Goal: Task Accomplishment & Management: Manage account settings

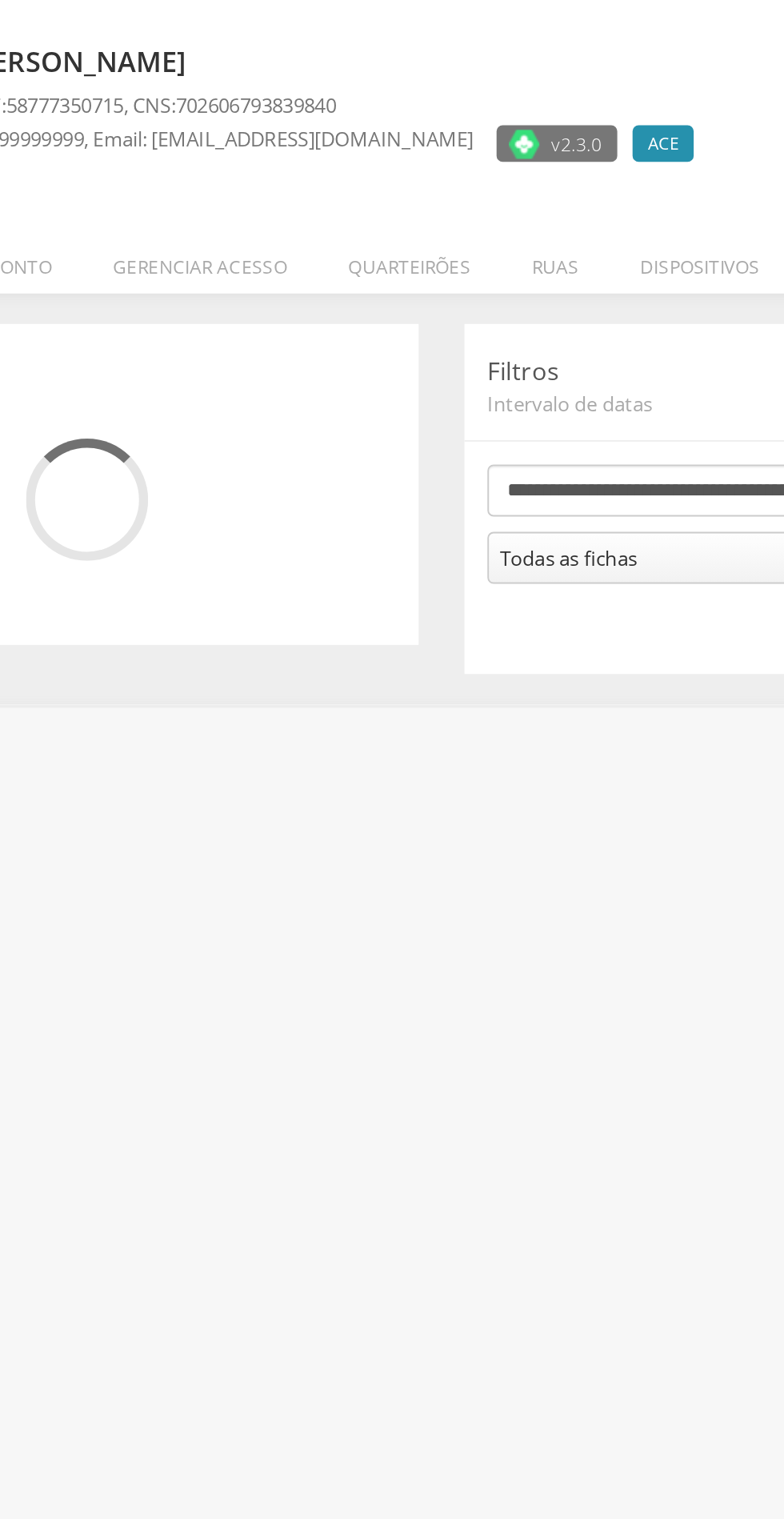
click at [391, 230] on li "Quarteirões" at bounding box center [375, 226] width 96 height 38
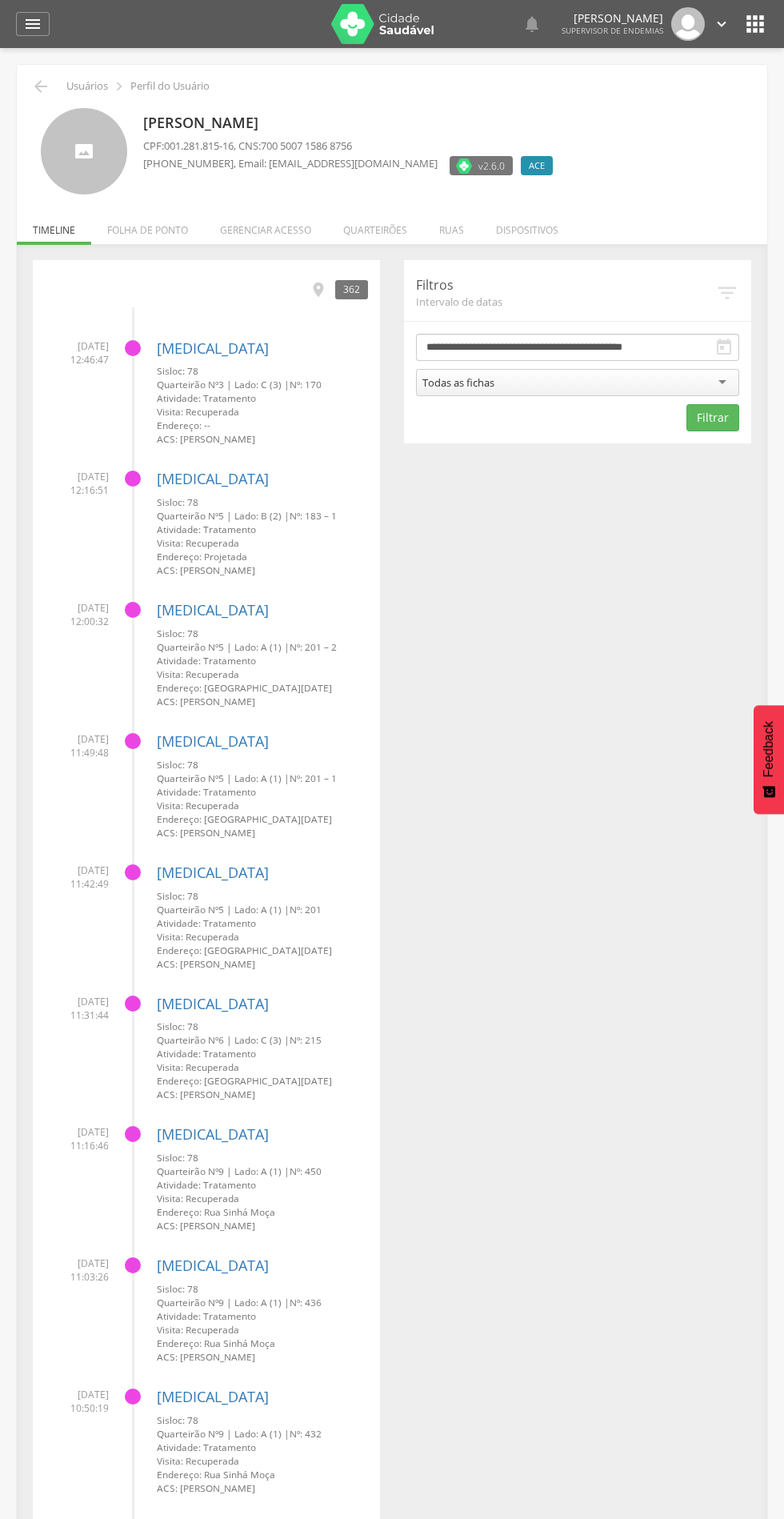
click at [385, 224] on li "Quarteirões" at bounding box center [375, 226] width 96 height 38
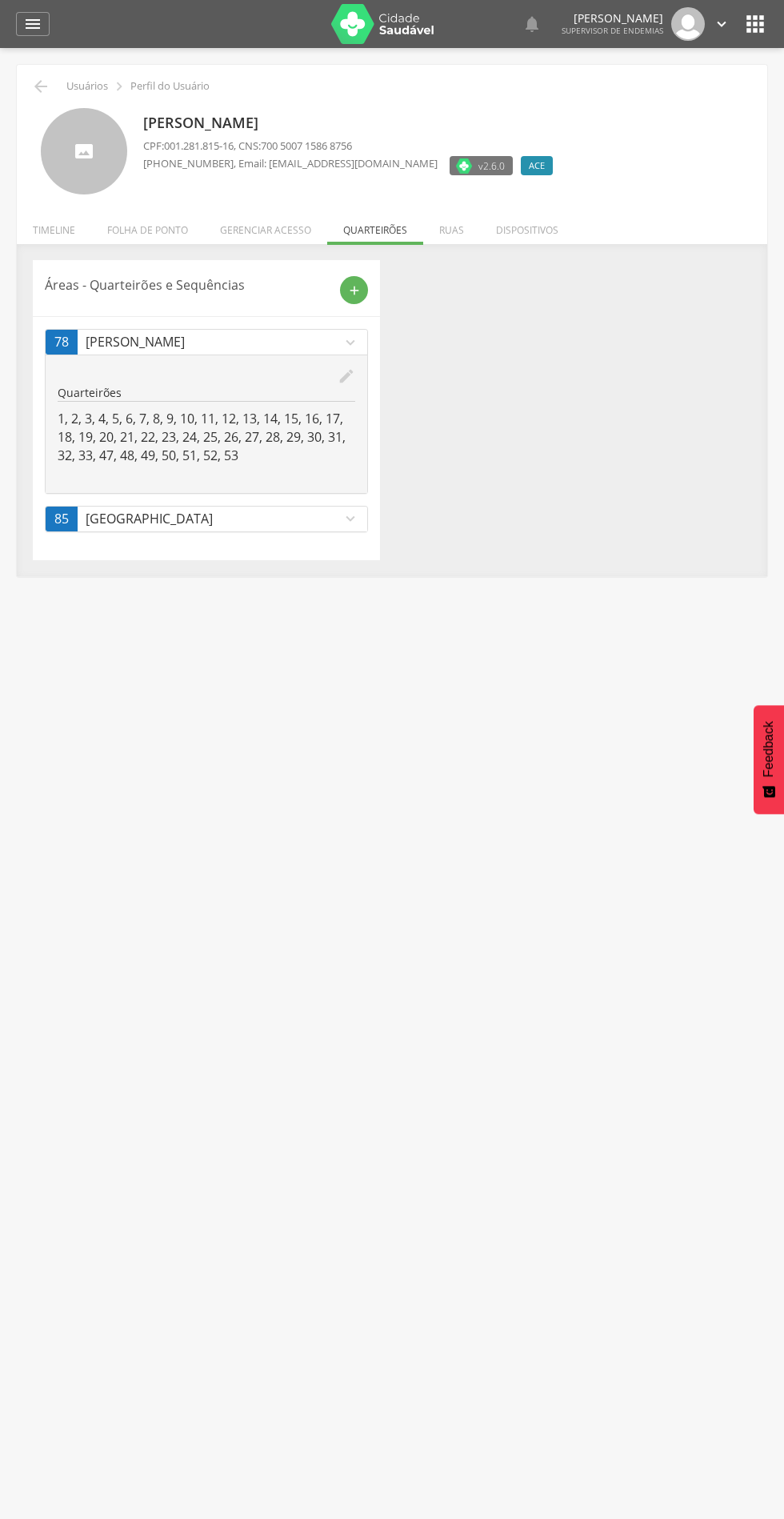
scroll to position [3, 0]
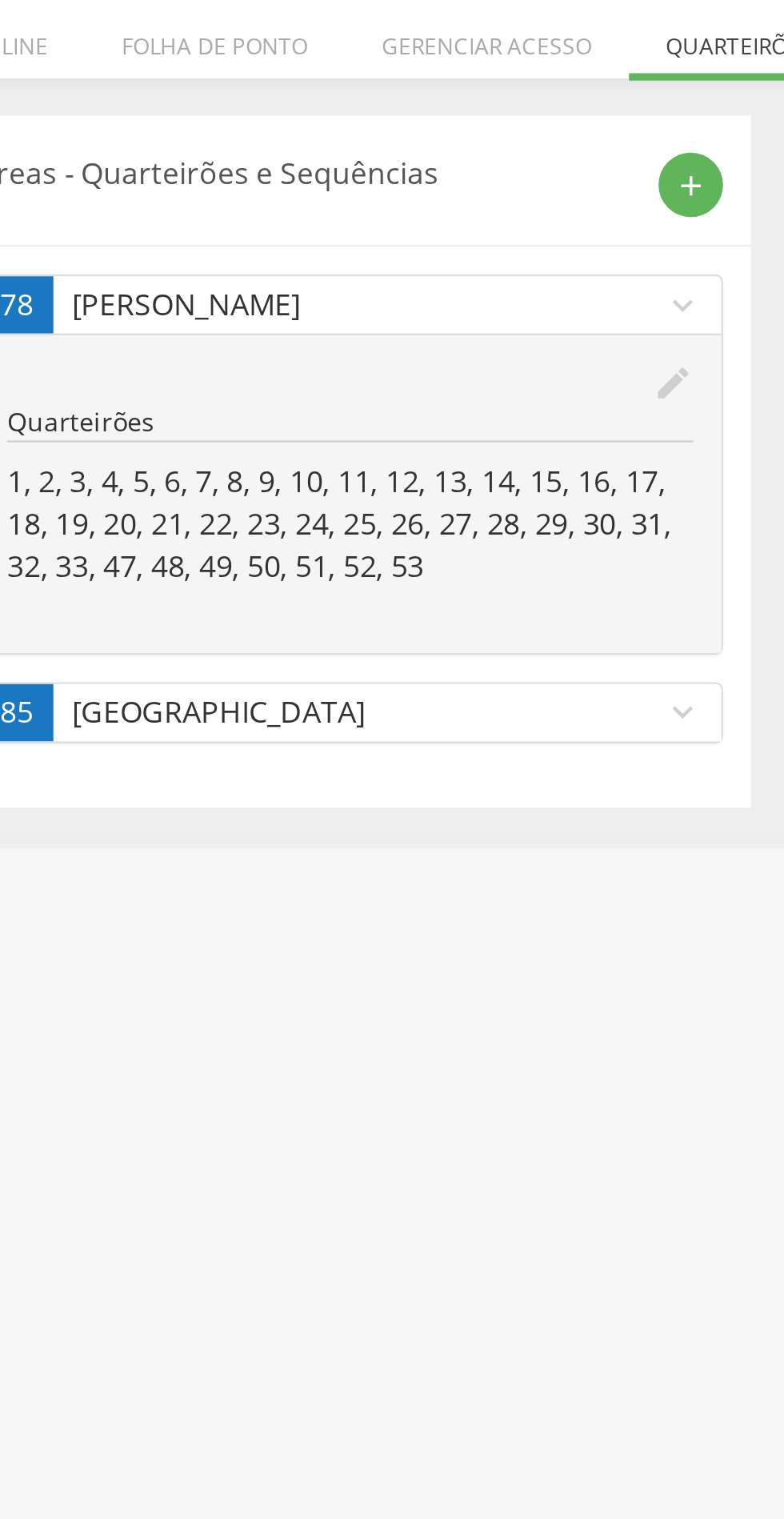
click at [360, 516] on link "85 [GEOGRAPHIC_DATA] expand_more" at bounding box center [207, 516] width 322 height 25
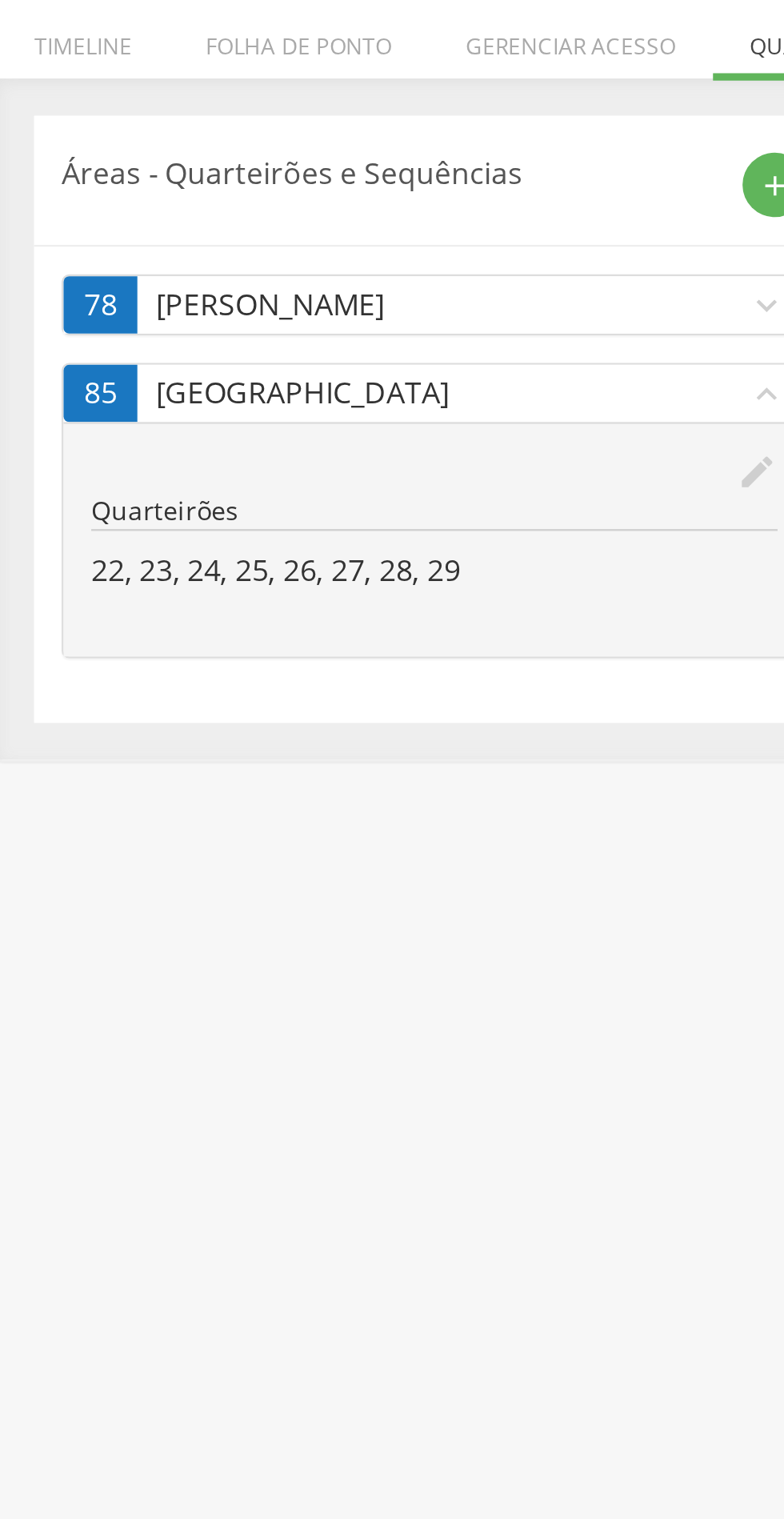
click at [343, 411] on icon "edit" at bounding box center [346, 412] width 18 height 18
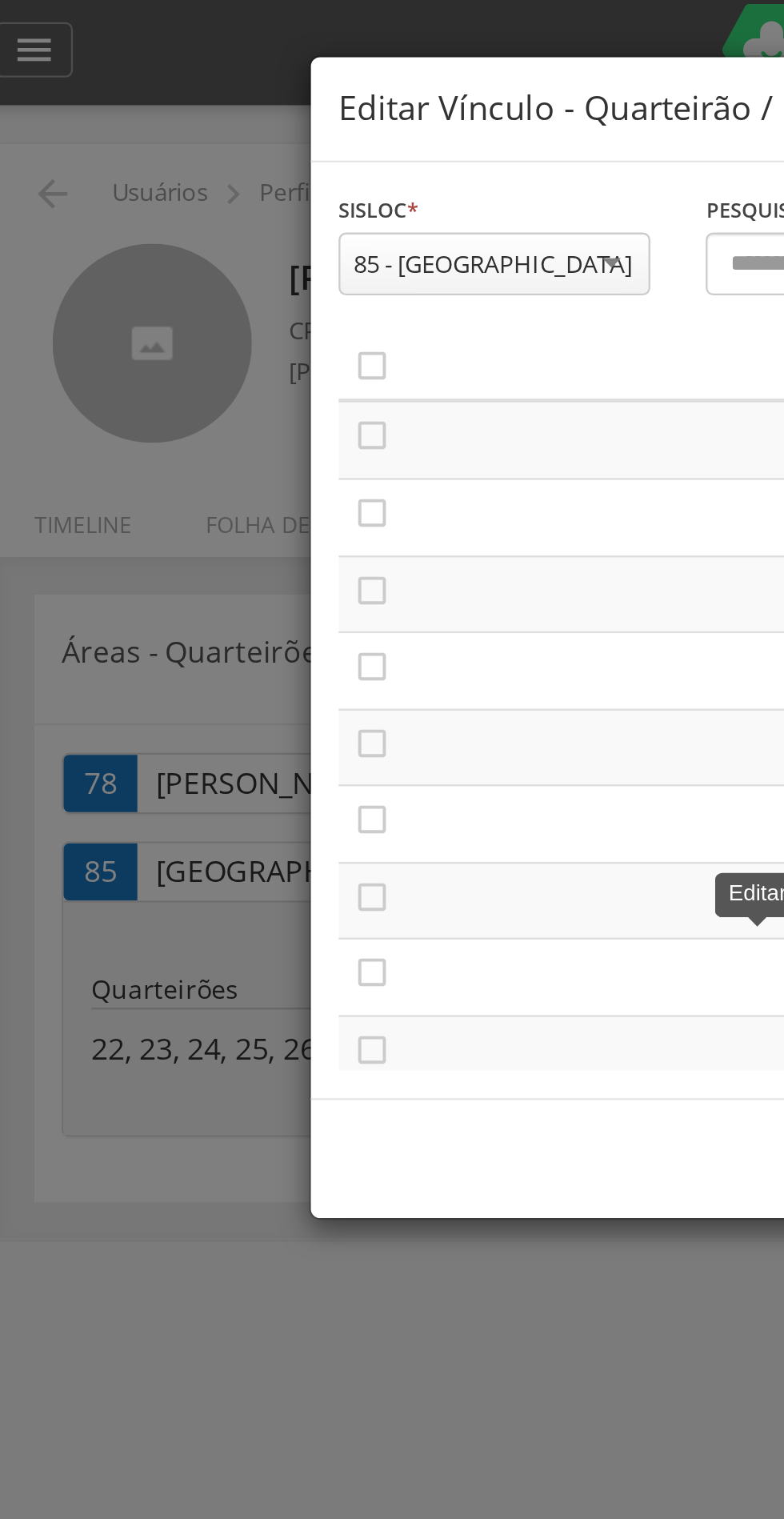
click at [182, 161] on icon "" at bounding box center [179, 158] width 16 height 16
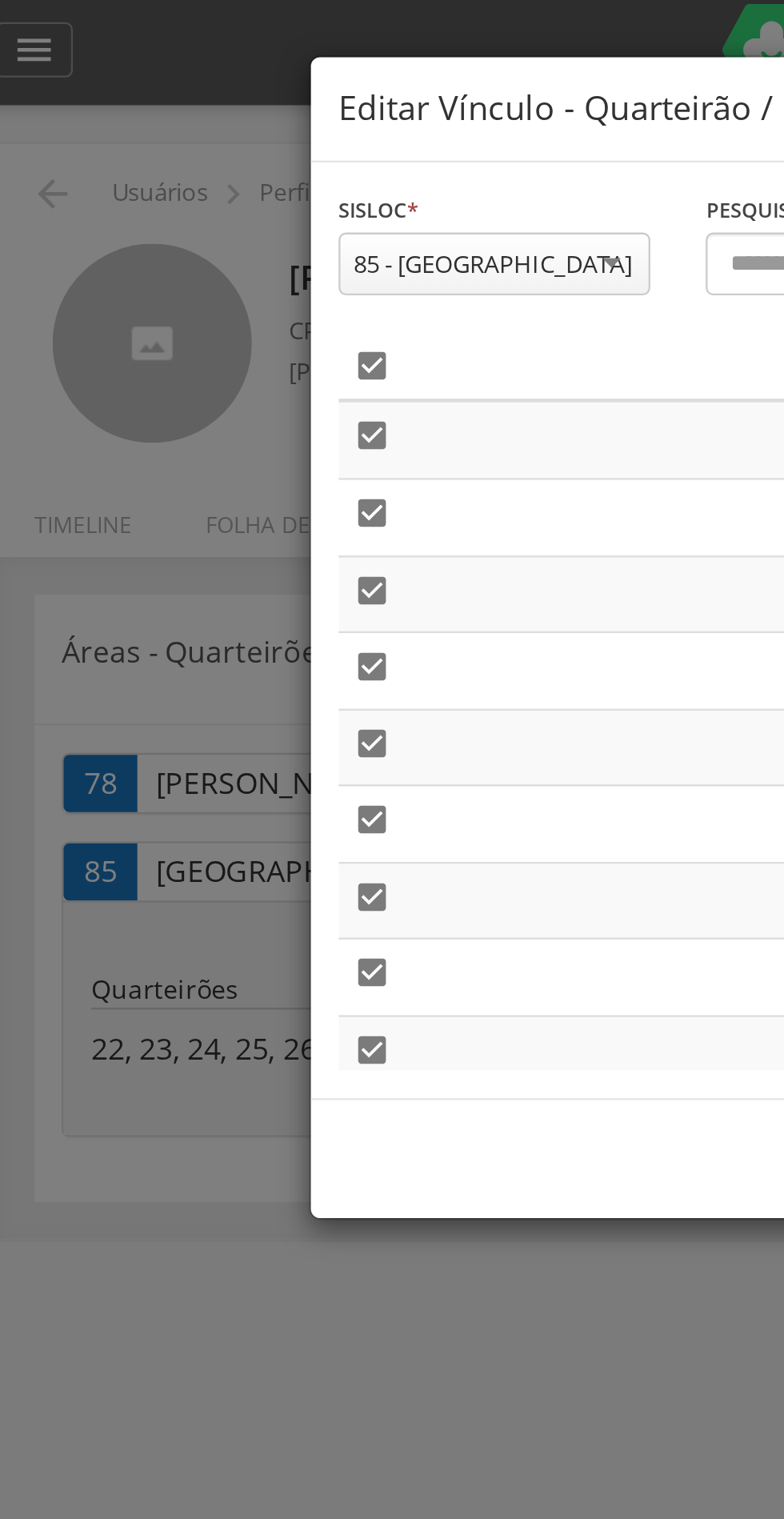
click at [183, 158] on icon "" at bounding box center [179, 158] width 16 height 16
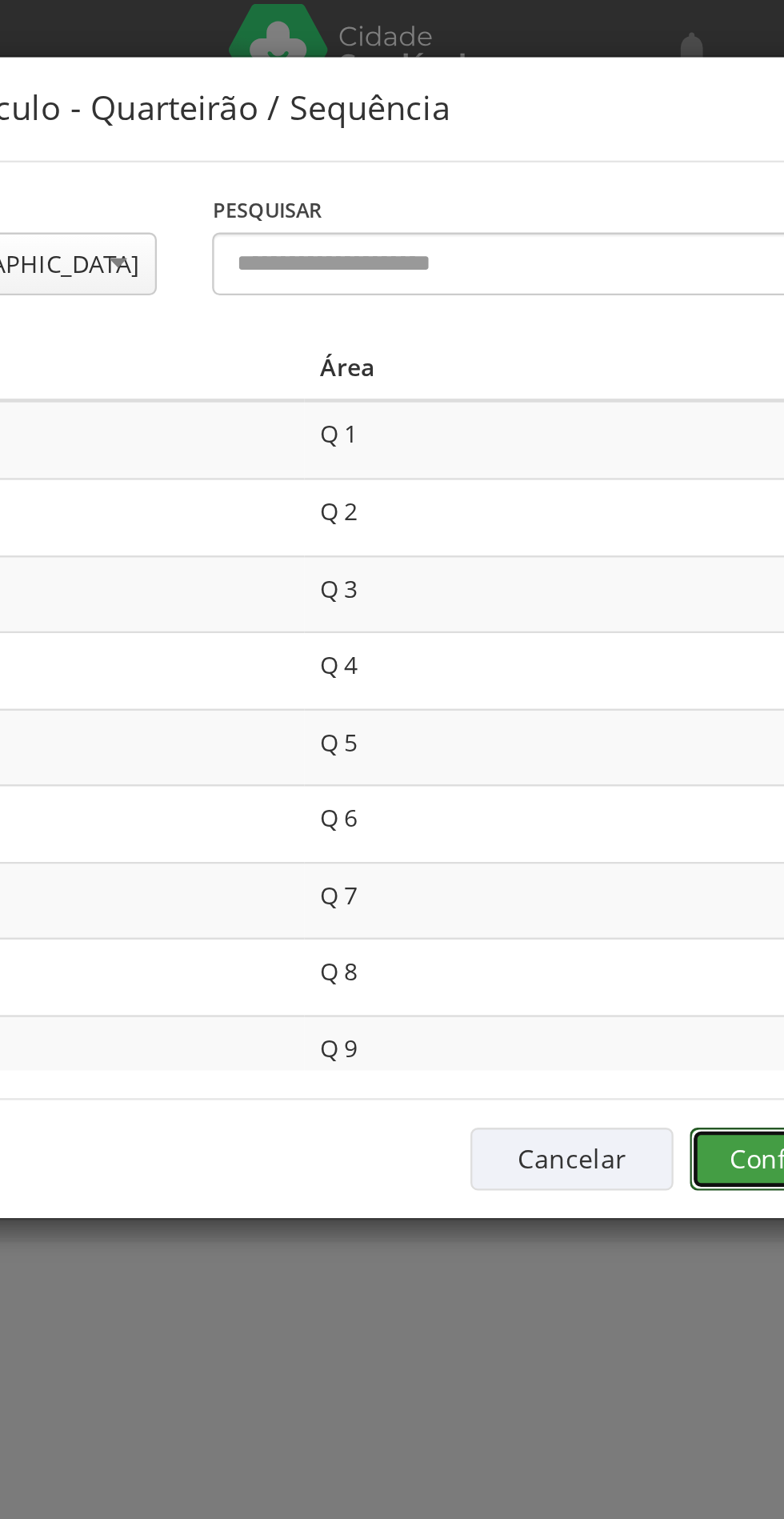
click at [552, 495] on button "Confirmar" at bounding box center [575, 502] width 88 height 27
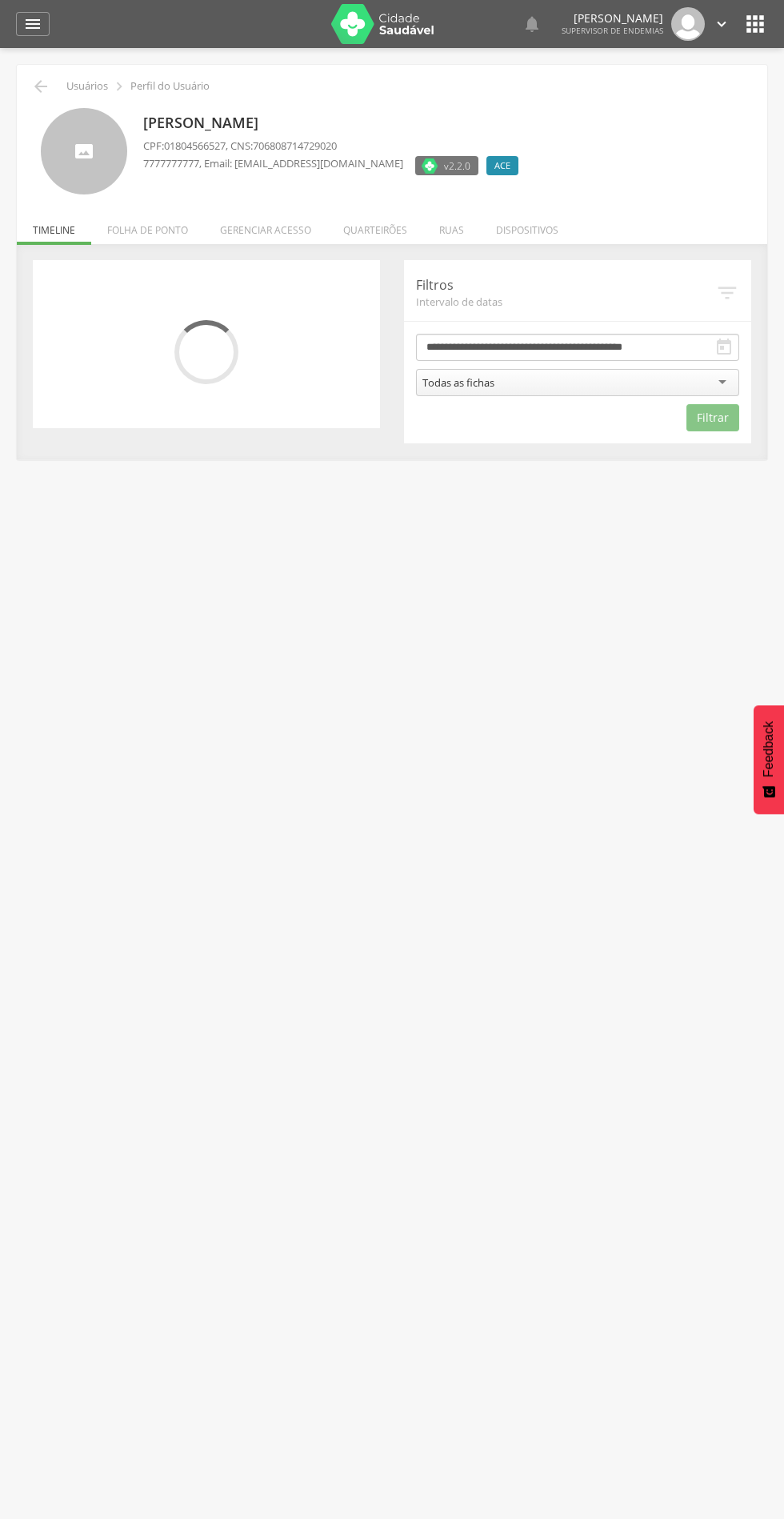
click at [376, 230] on li "Quarteirões" at bounding box center [375, 226] width 96 height 38
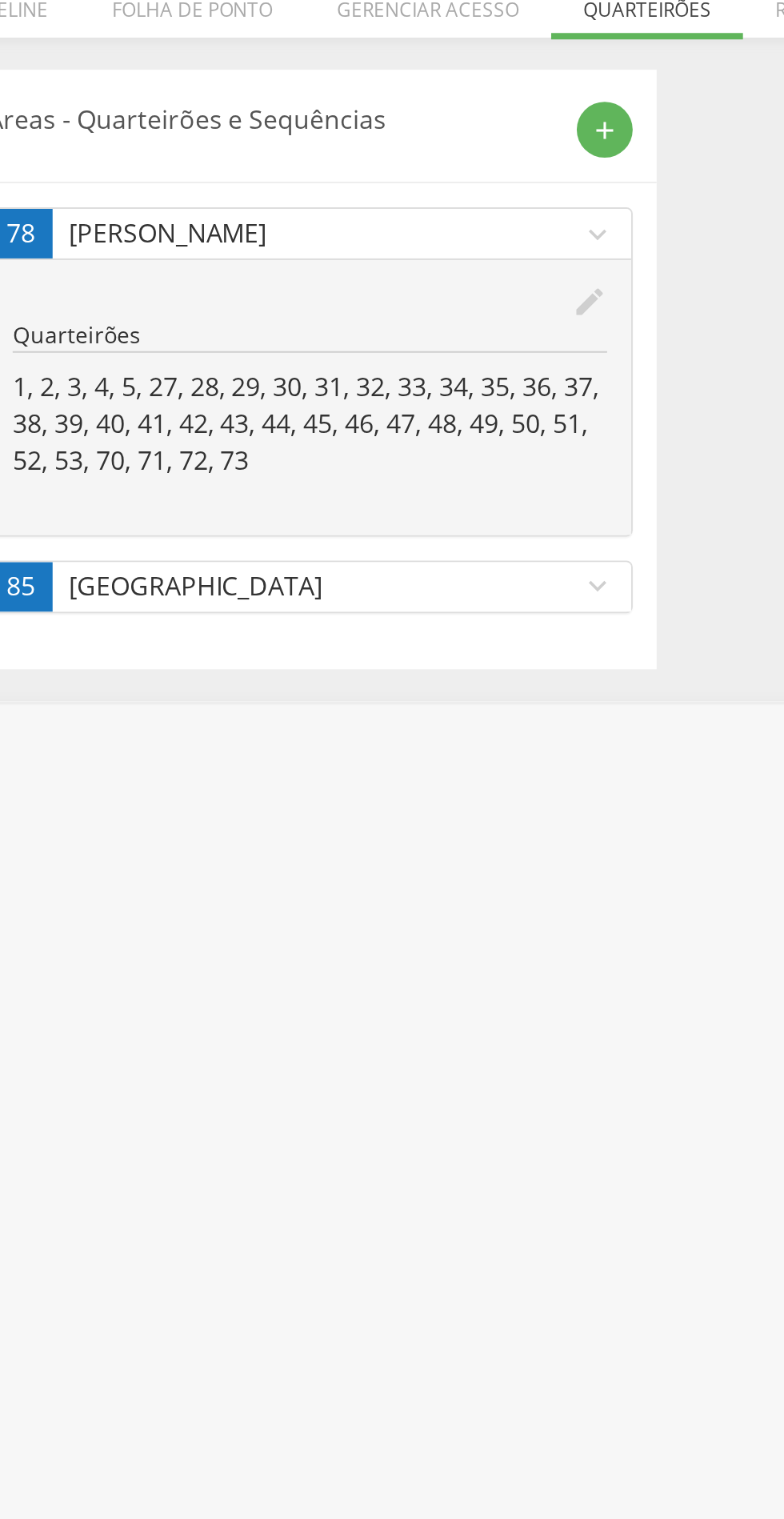
click at [355, 520] on icon "expand_more" at bounding box center [351, 519] width 18 height 18
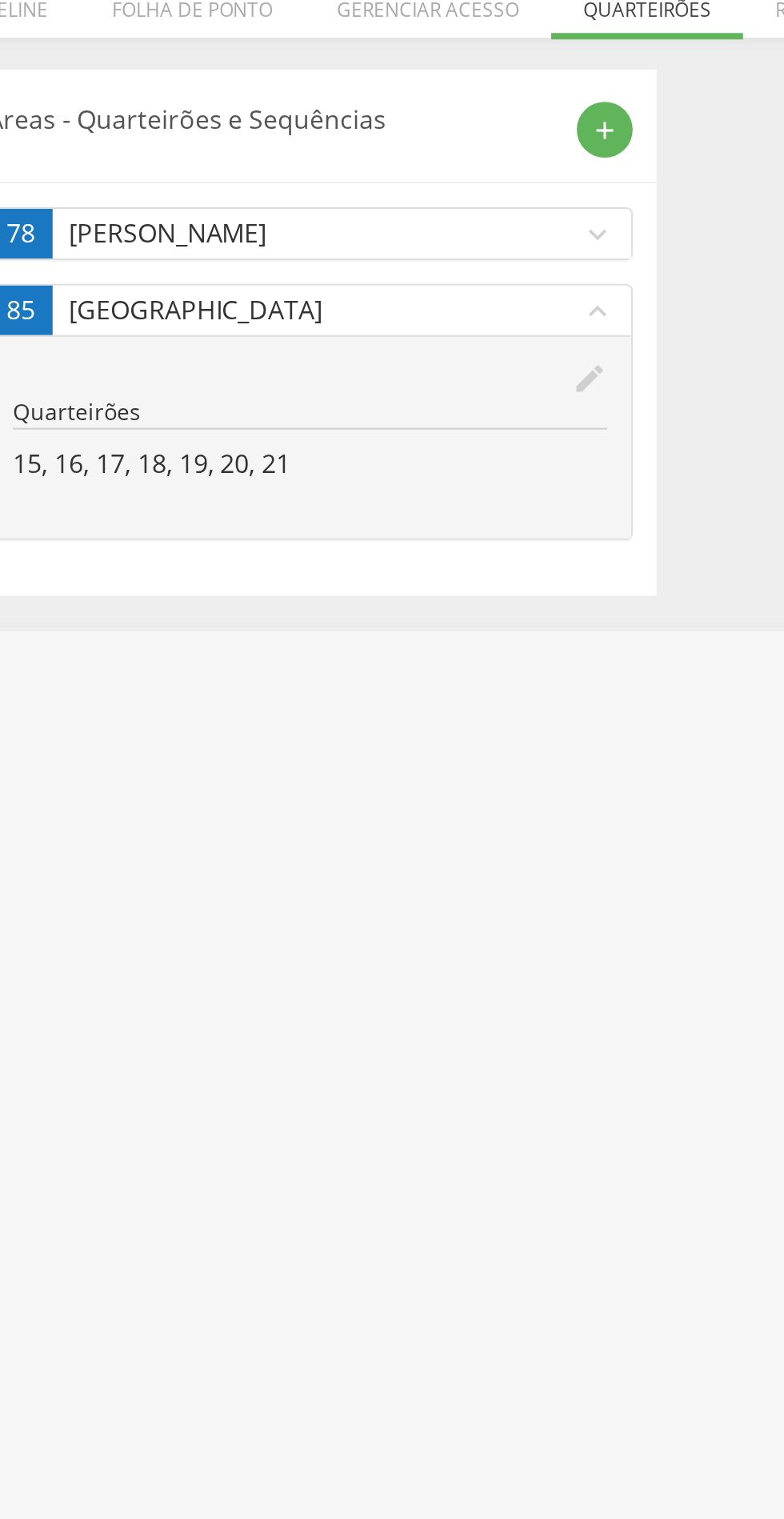
click at [343, 415] on icon "edit" at bounding box center [346, 415] width 18 height 18
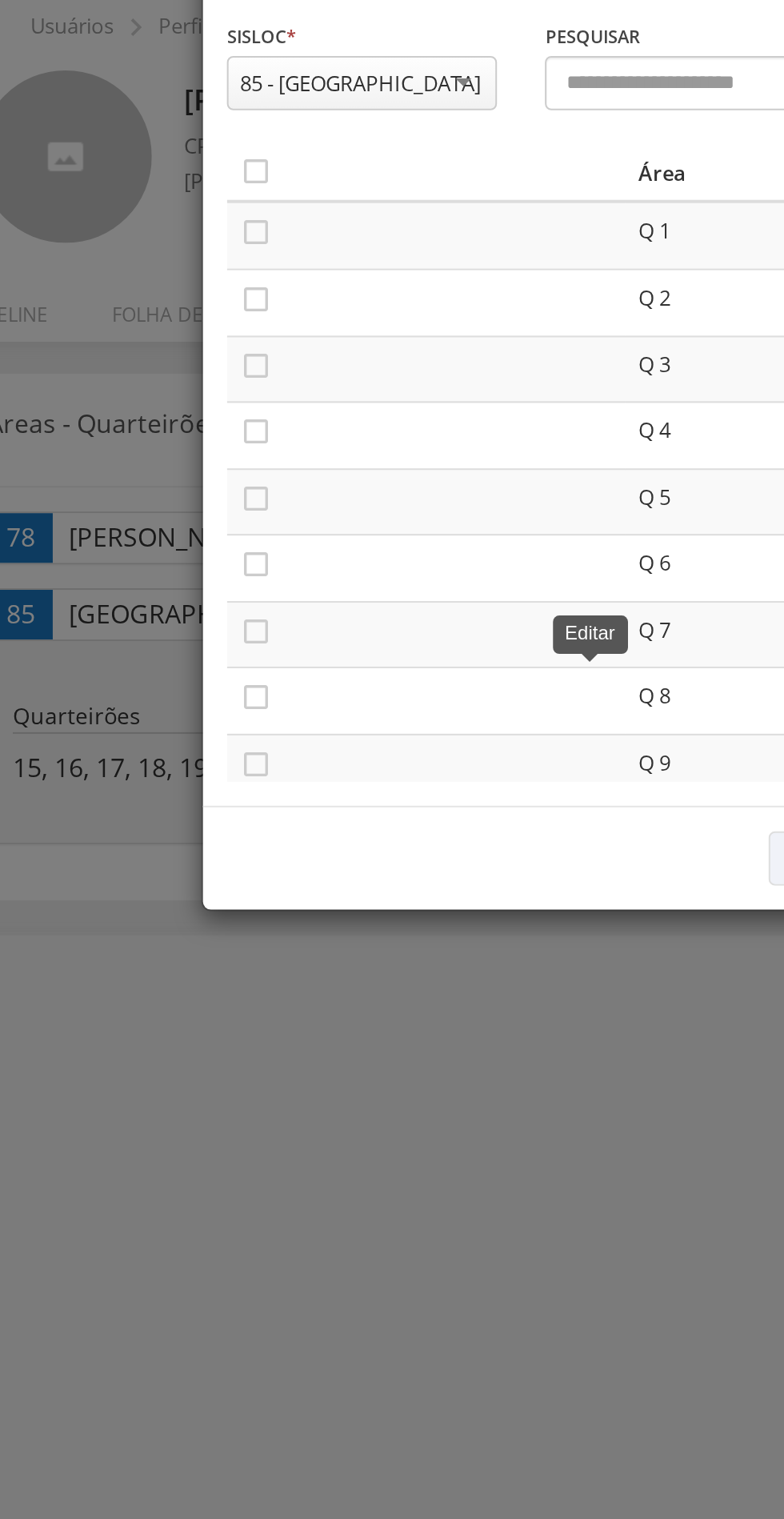
click at [181, 158] on icon "" at bounding box center [179, 158] width 16 height 16
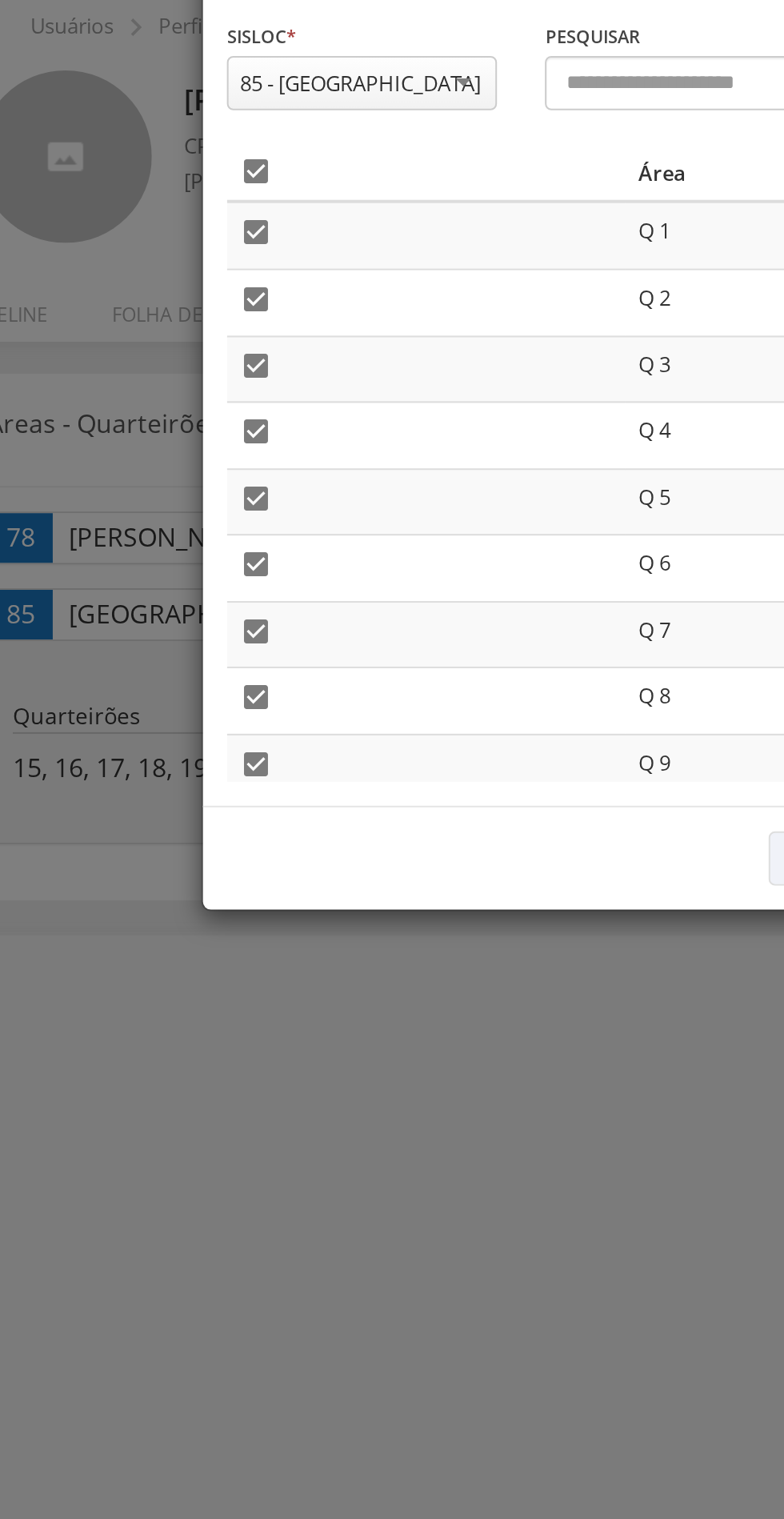
click at [182, 164] on icon "" at bounding box center [179, 158] width 16 height 16
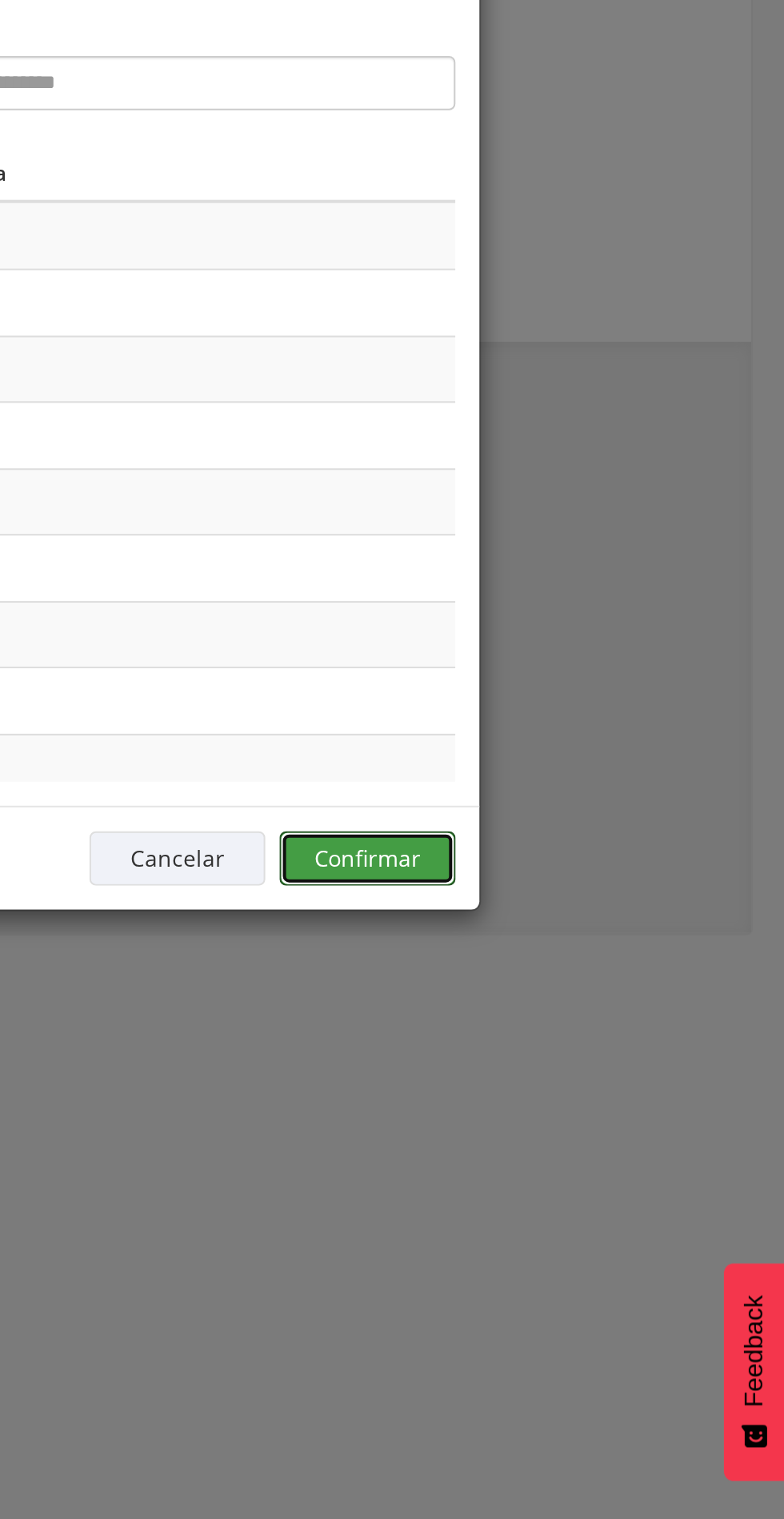
click at [588, 500] on button "Confirmar" at bounding box center [575, 502] width 88 height 27
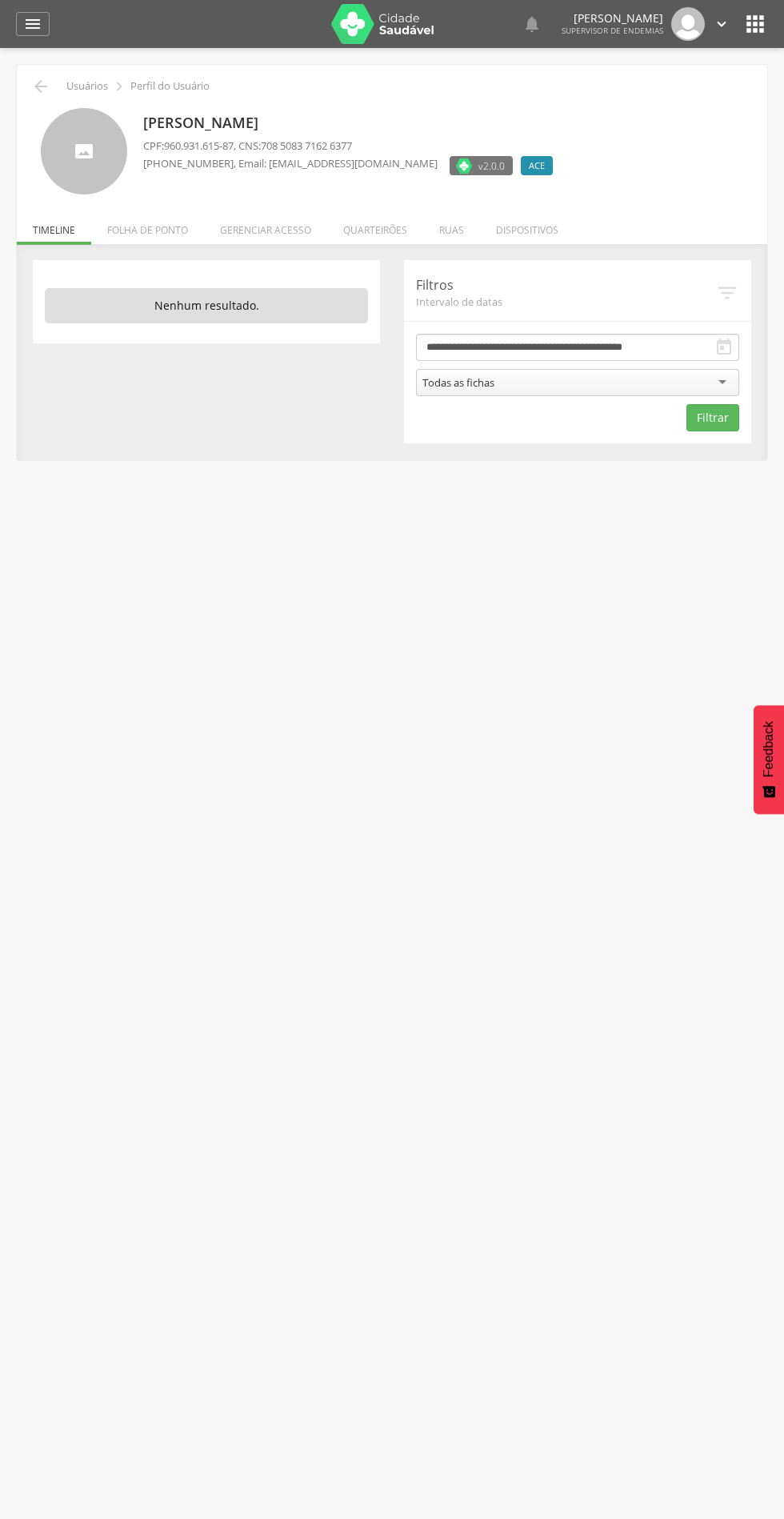
click at [362, 230] on li "Quarteirões" at bounding box center [375, 226] width 96 height 38
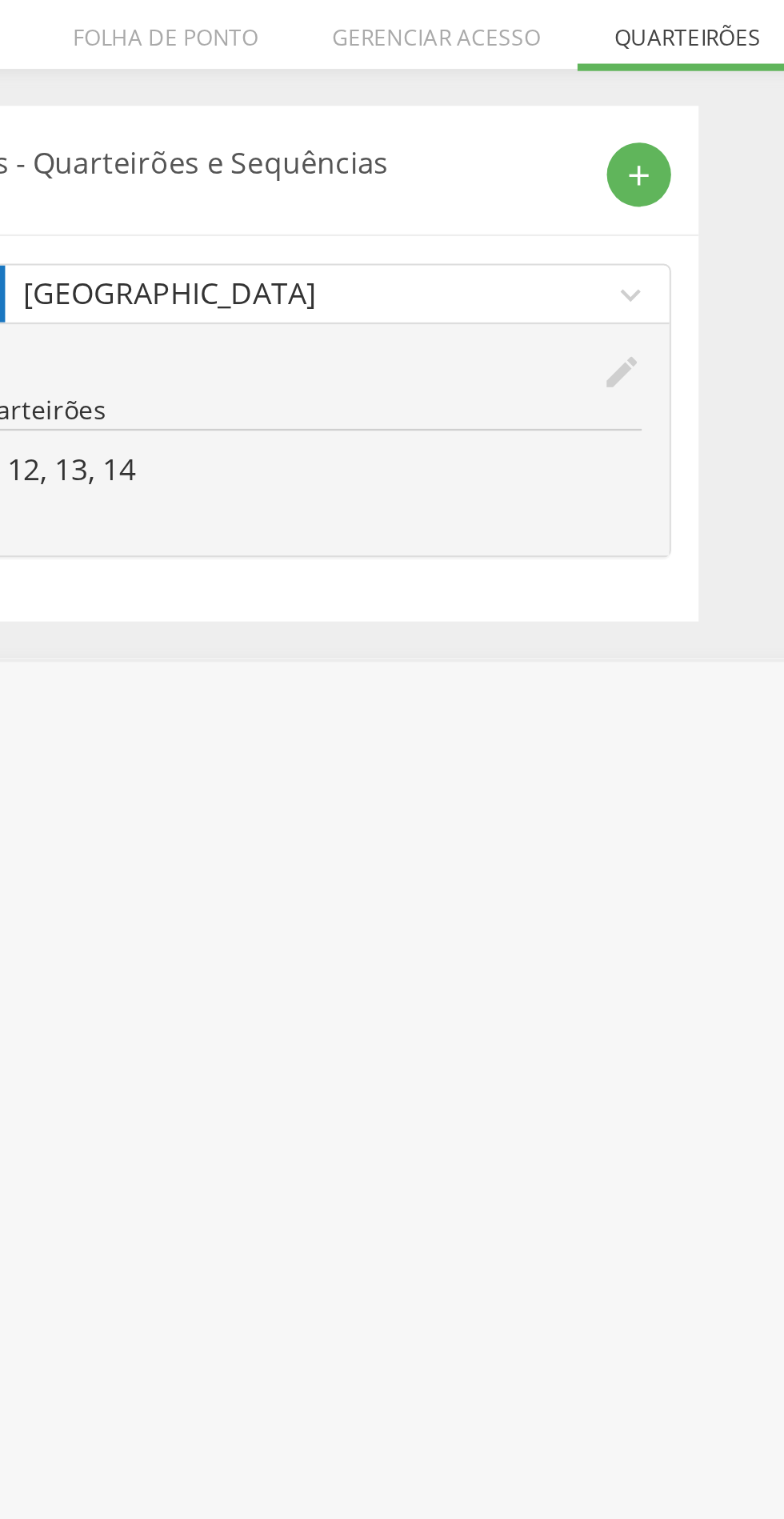
click at [346, 378] on icon "edit" at bounding box center [346, 377] width 18 height 18
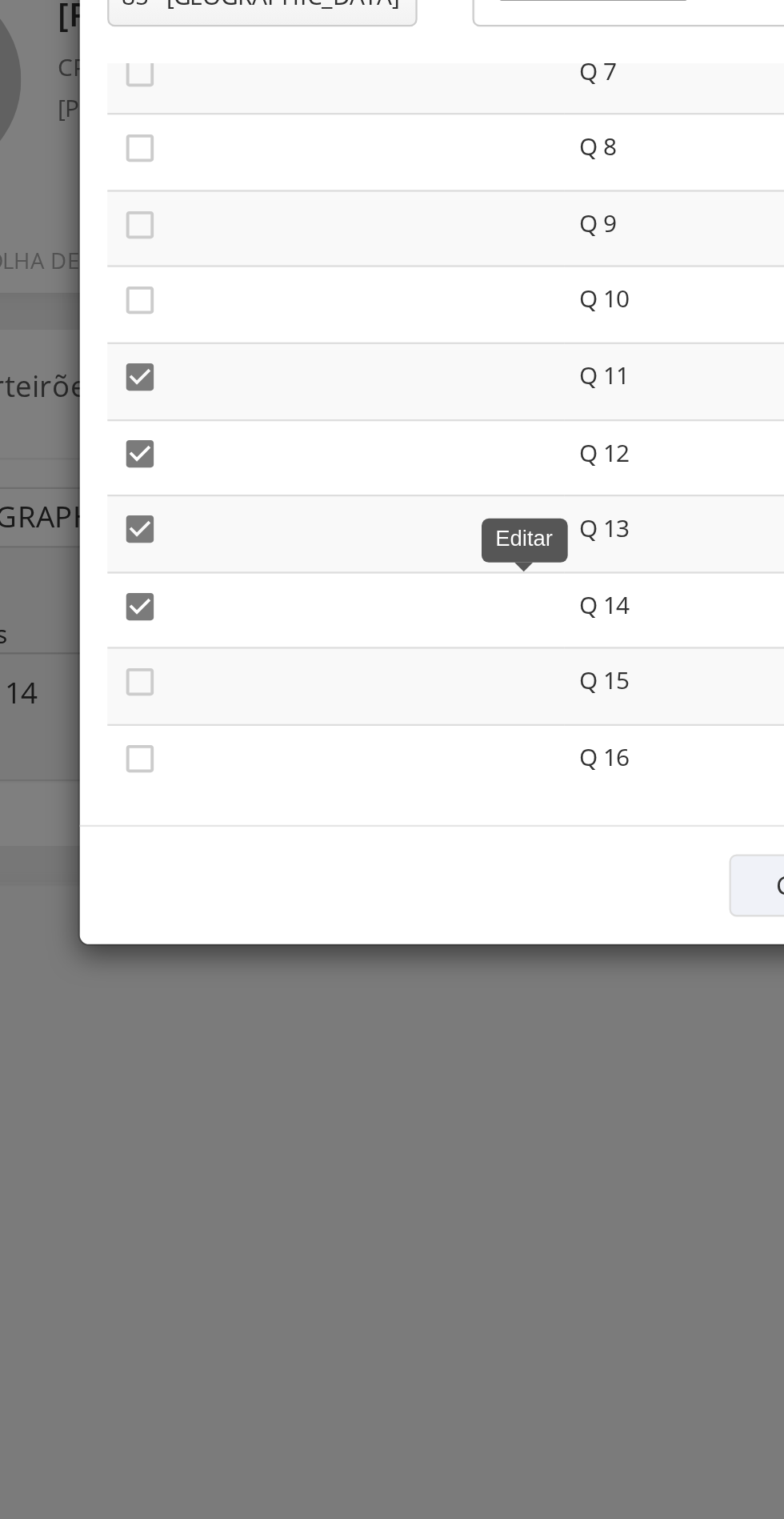
scroll to position [256, 0]
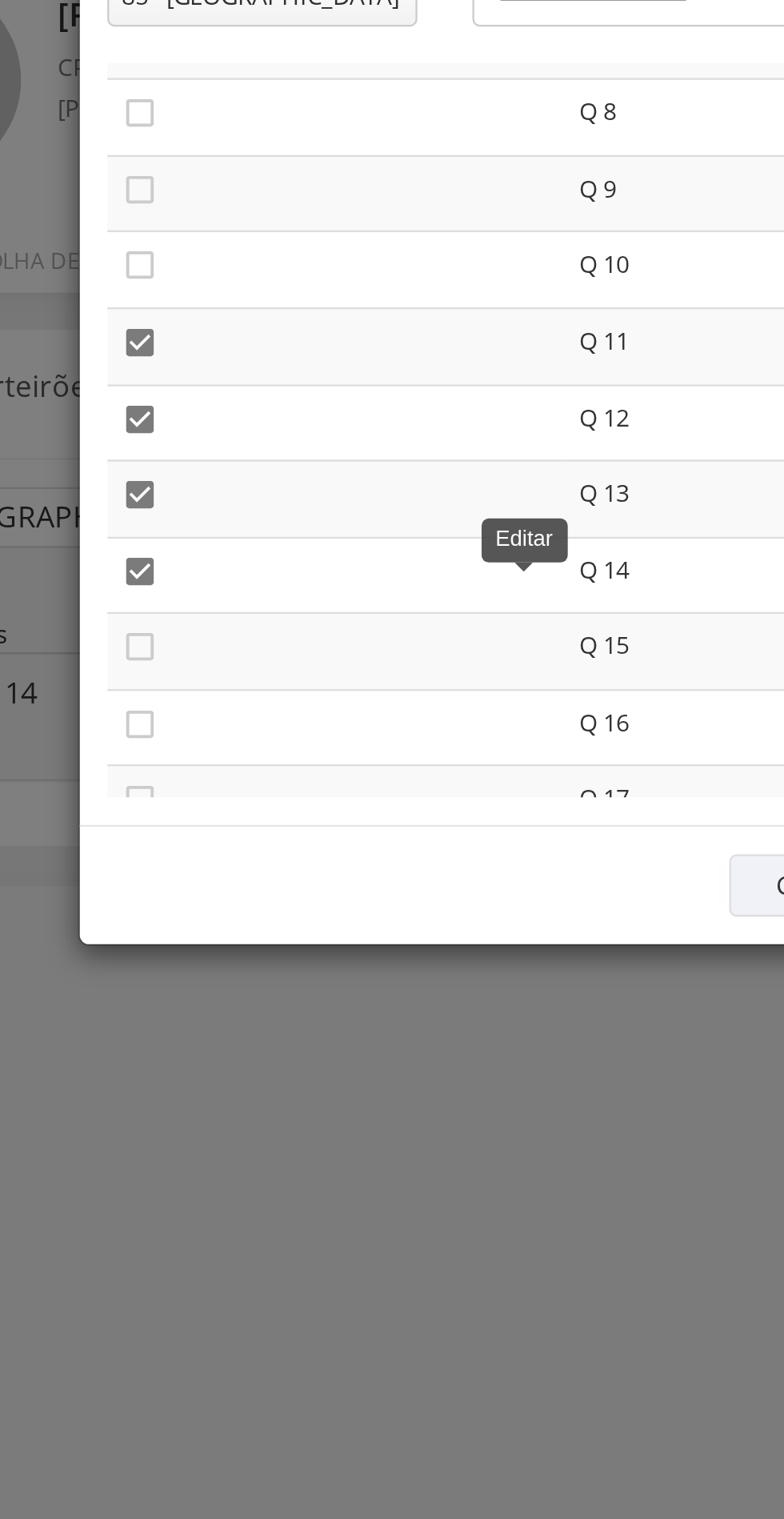
click at [179, 271] on icon "" at bounding box center [179, 266] width 16 height 16
click at [179, 294] on icon "" at bounding box center [179, 300] width 16 height 16
click at [183, 330] on icon "" at bounding box center [179, 332] width 16 height 16
click at [179, 363] on icon "" at bounding box center [179, 366] width 16 height 16
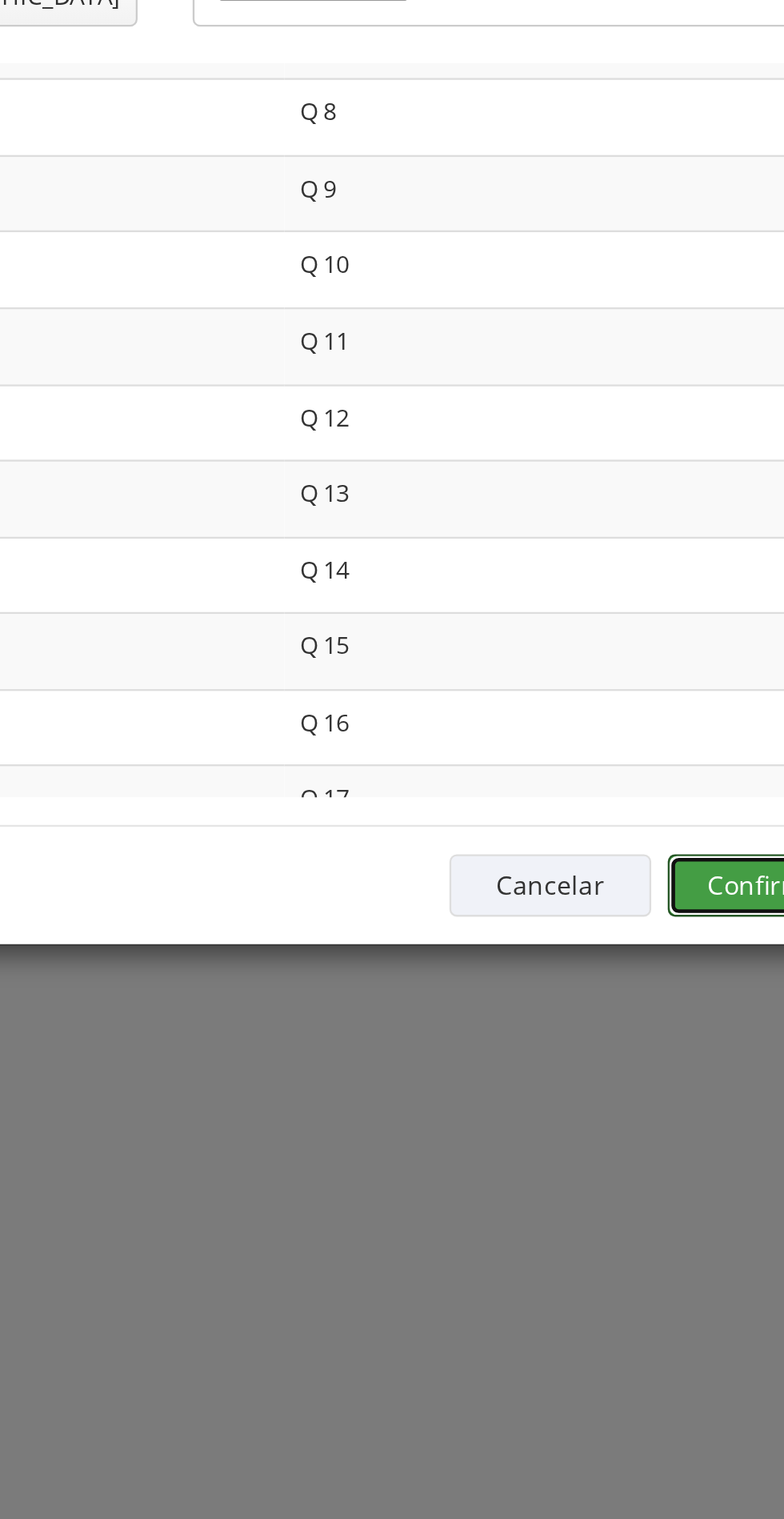
click at [546, 510] on button "Confirmar" at bounding box center [575, 502] width 88 height 27
